Goal: Task Accomplishment & Management: Manage account settings

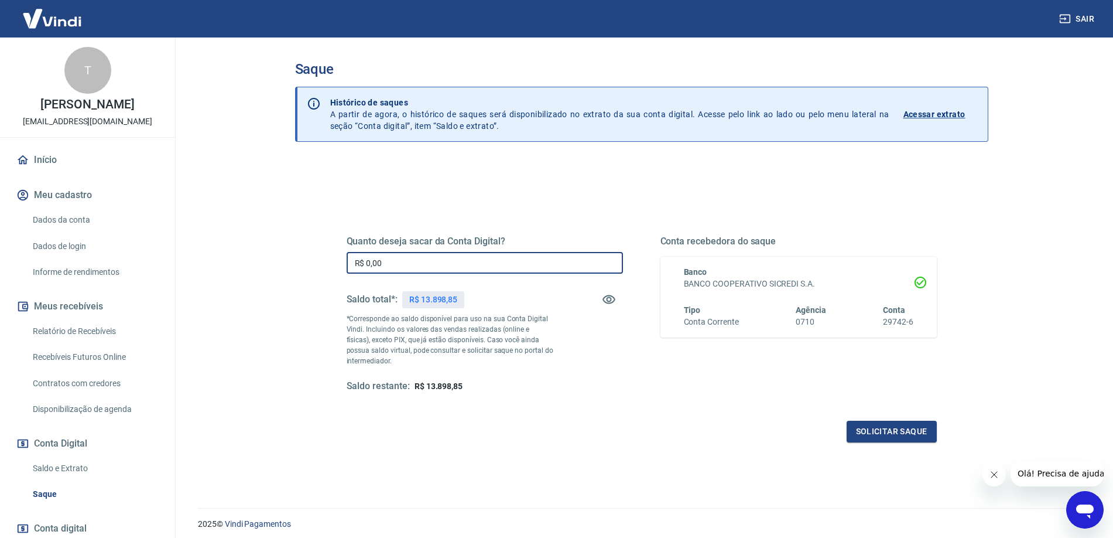
drag, startPoint x: 365, startPoint y: 259, endPoint x: 812, endPoint y: 316, distance: 451.0
click at [365, 259] on input "R$ 0,00" at bounding box center [485, 263] width 276 height 22
type input "R$ 10.000,00"
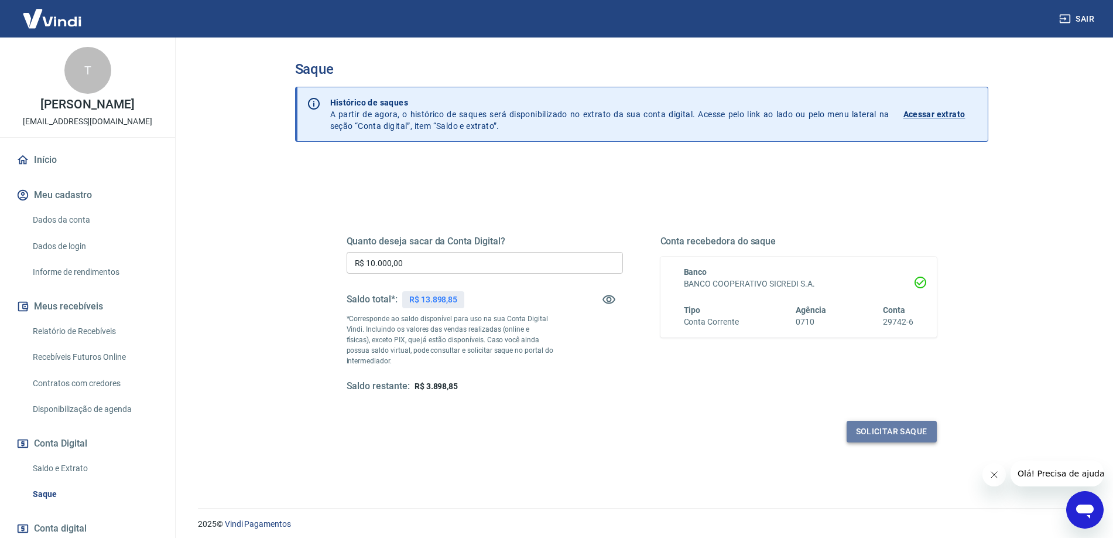
click at [887, 430] on button "Solicitar saque" at bounding box center [892, 431] width 90 height 22
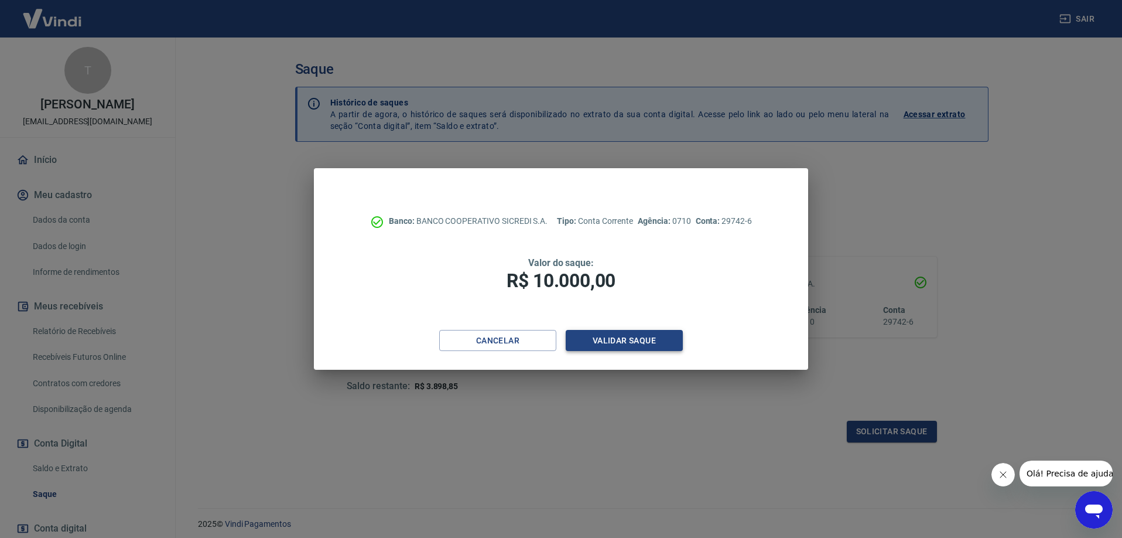
click at [613, 337] on button "Validar saque" at bounding box center [624, 341] width 117 height 22
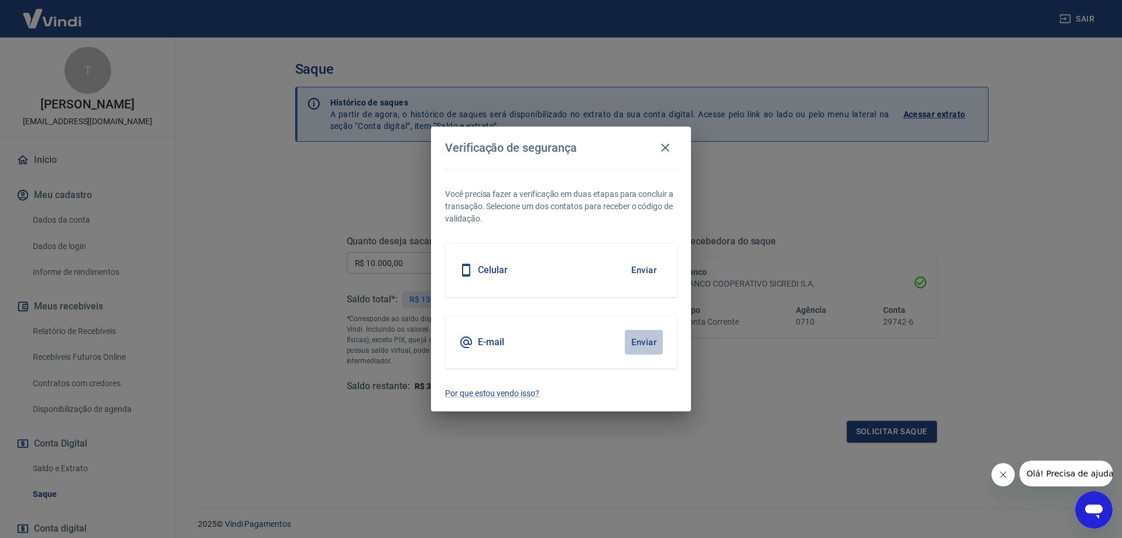
click at [638, 343] on button "Enviar" at bounding box center [644, 342] width 38 height 25
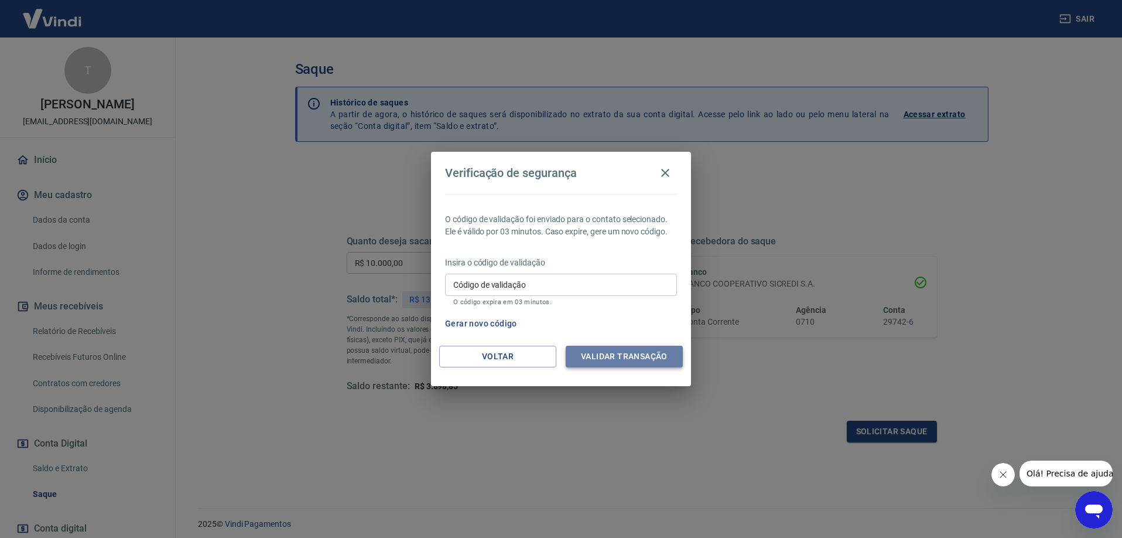
click at [610, 352] on button "Validar transação" at bounding box center [624, 356] width 117 height 22
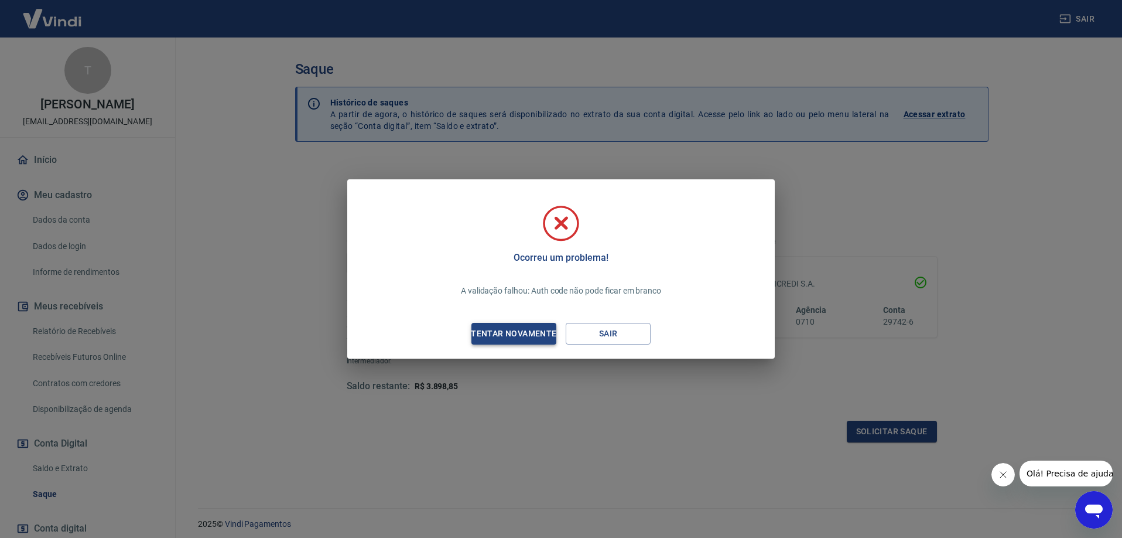
click at [514, 332] on div "Tentar novamente" at bounding box center [514, 333] width 114 height 15
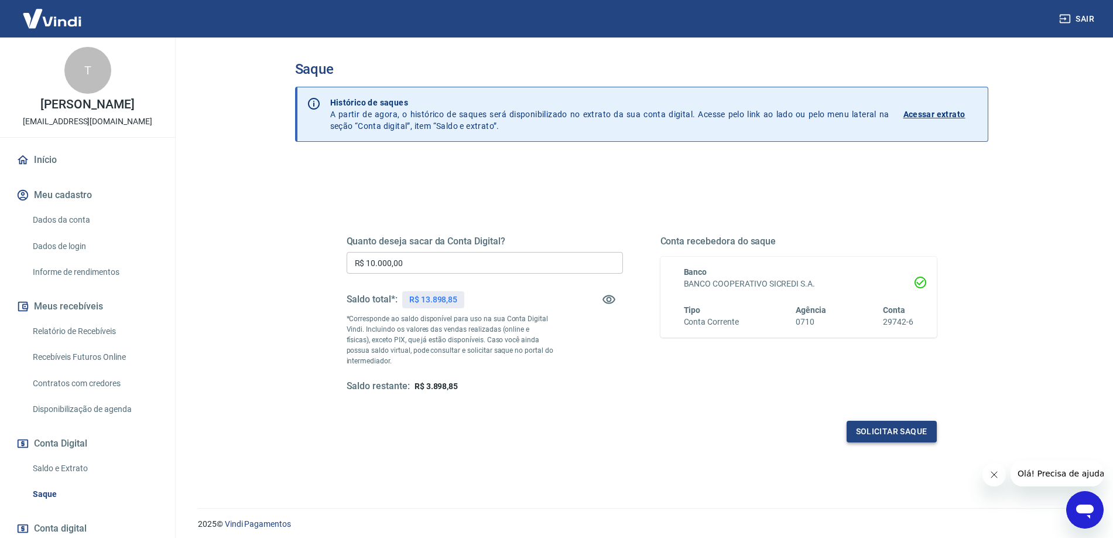
click at [866, 428] on button "Solicitar saque" at bounding box center [892, 431] width 90 height 22
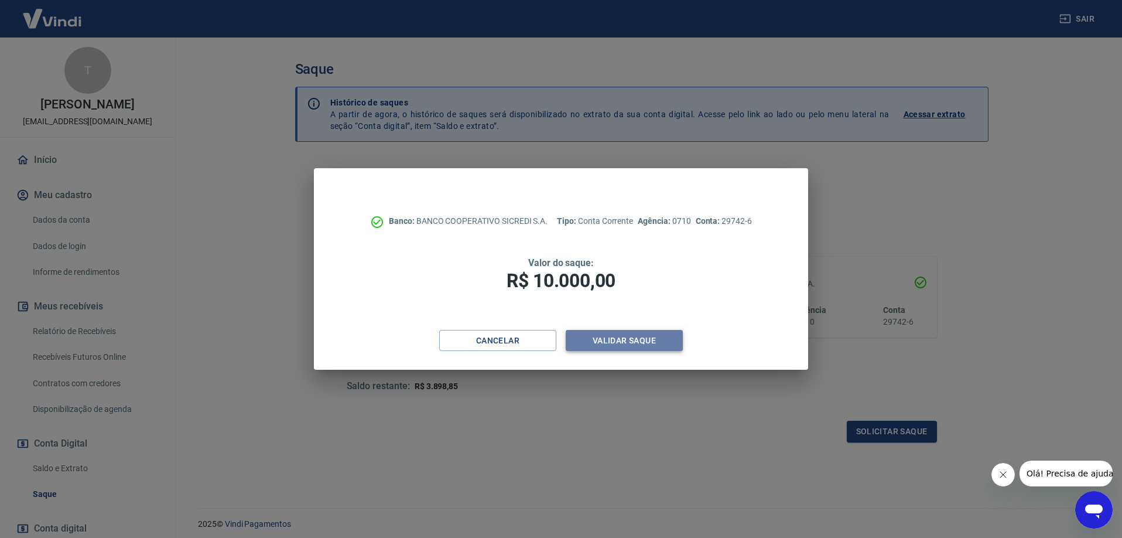
click at [611, 341] on button "Validar saque" at bounding box center [624, 341] width 117 height 22
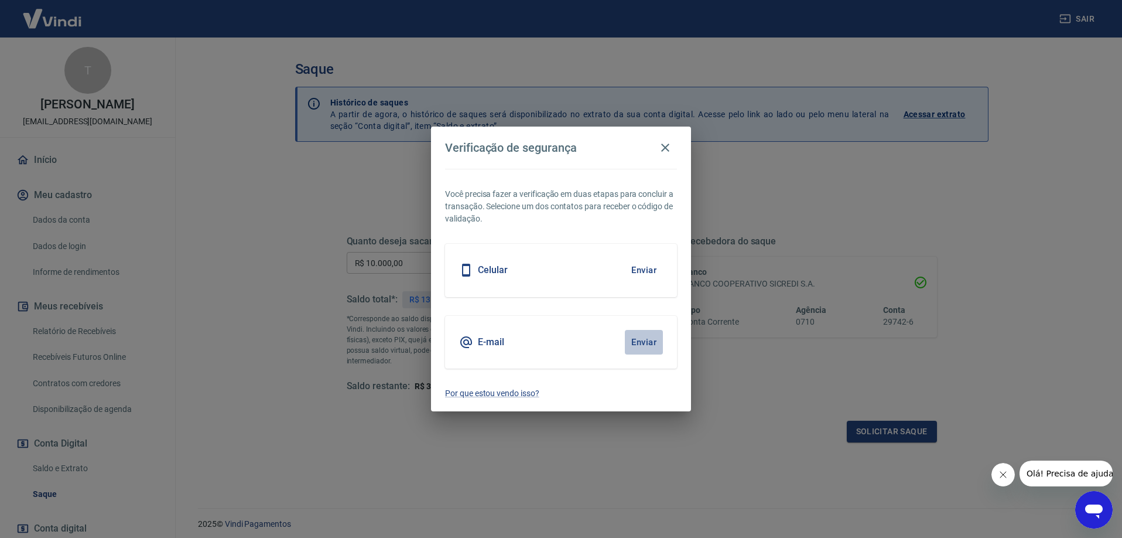
click at [645, 340] on button "Enviar" at bounding box center [644, 342] width 38 height 25
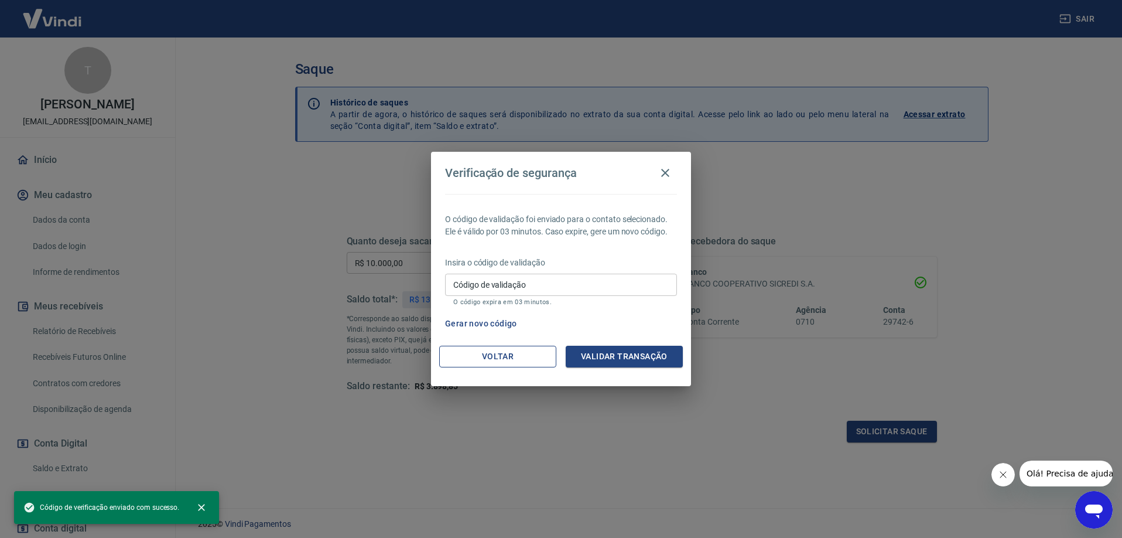
click at [532, 356] on button "Voltar" at bounding box center [497, 356] width 117 height 22
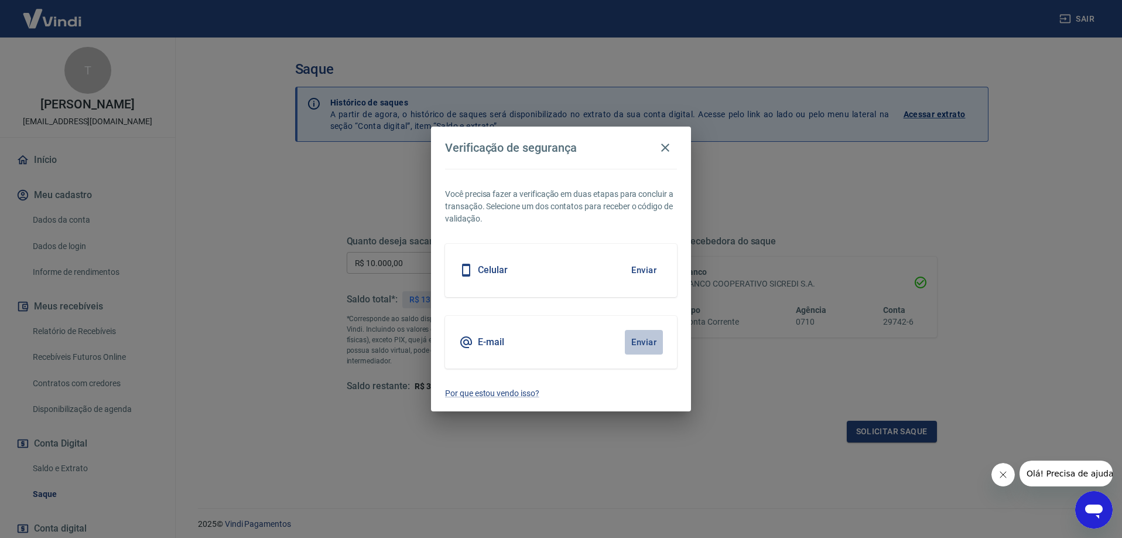
click at [645, 341] on button "Enviar" at bounding box center [644, 342] width 38 height 25
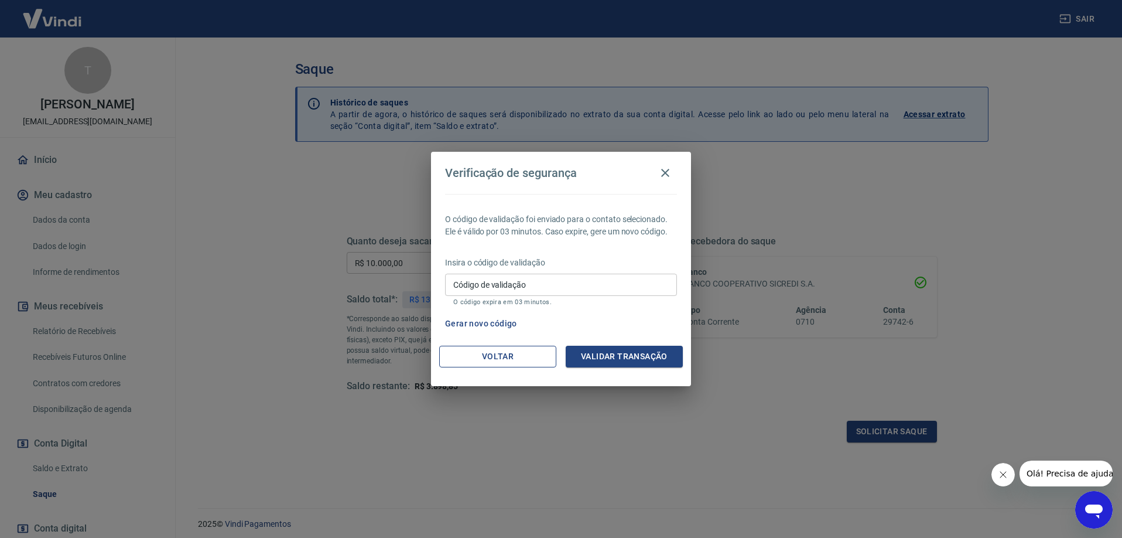
click at [545, 355] on button "Voltar" at bounding box center [497, 356] width 117 height 22
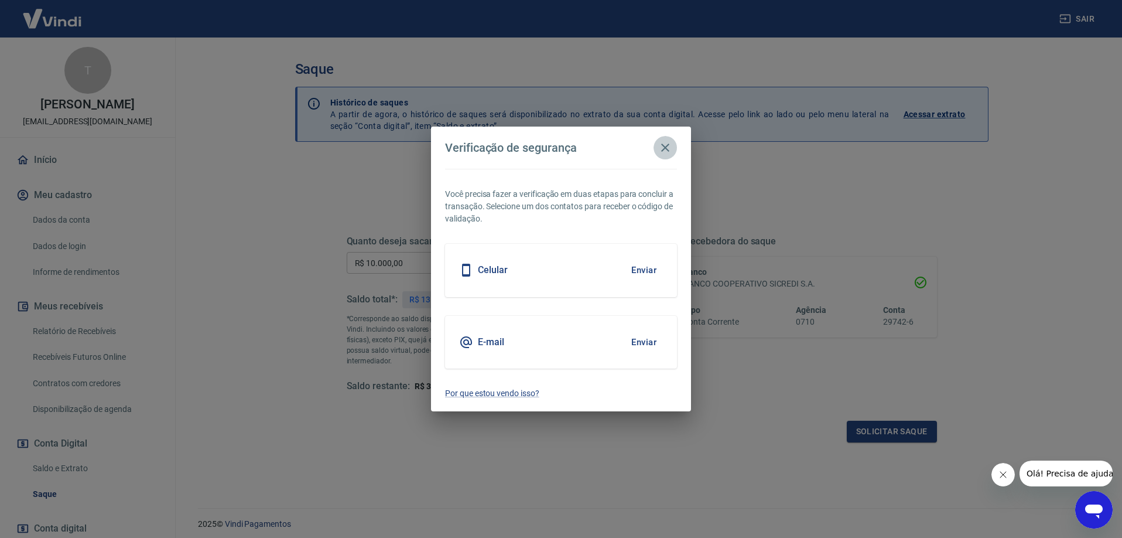
click at [663, 147] on icon "button" at bounding box center [665, 148] width 14 height 14
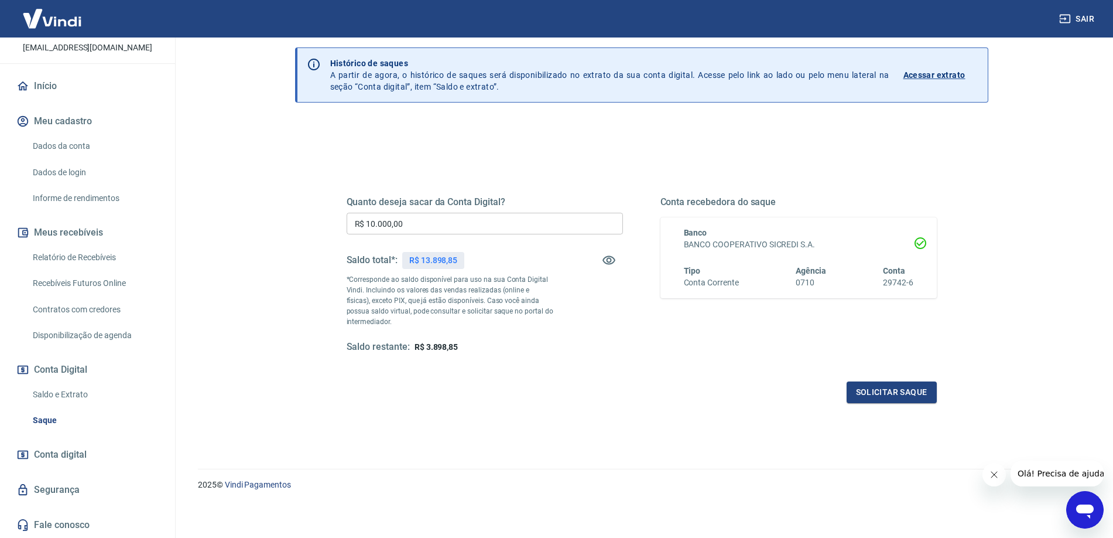
scroll to position [42, 0]
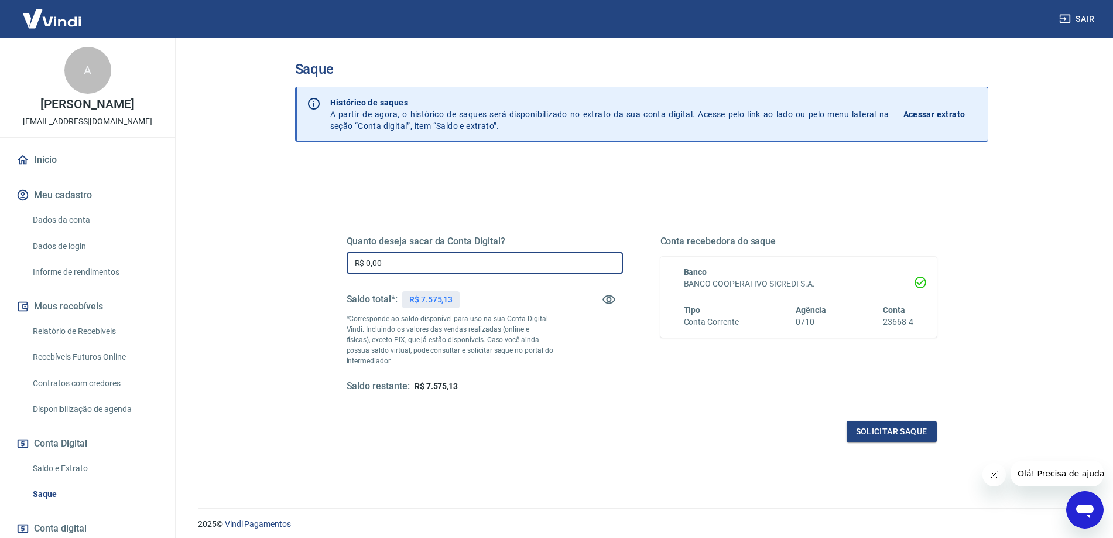
click at [395, 259] on input "R$ 0,00" at bounding box center [485, 263] width 276 height 22
type input "R$ 5.000,00"
